Goal: Task Accomplishment & Management: Complete application form

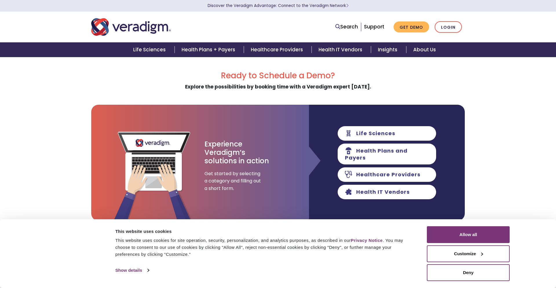
scroll to position [3138, 0]
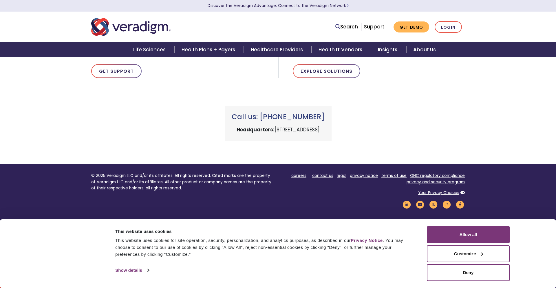
type input "TurboJot"
type input "[PERSON_NAME][EMAIL_ADDRESS][DOMAIN_NAME]"
type input "[PHONE_NUMBER]"
type textarea "Hey! Just launched TurboJot — the AI-powered outreach tool that actually wrote …"
type input "[PERSON_NAME]"
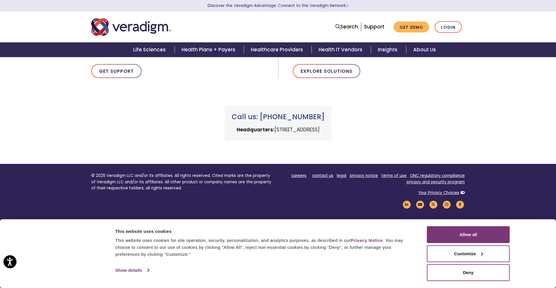
type input "[PERSON_NAME]"
